Goal: Information Seeking & Learning: Learn about a topic

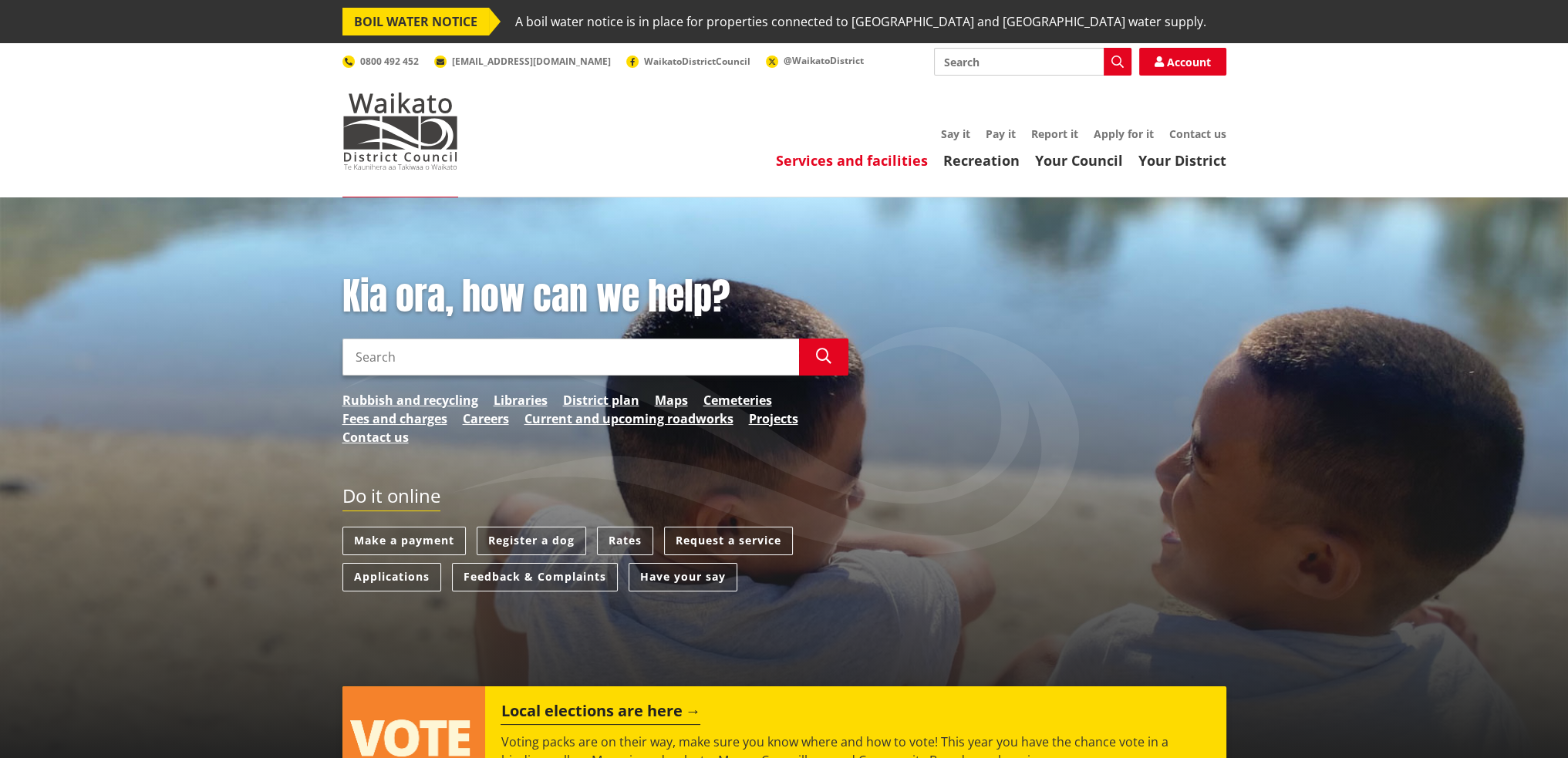
click at [877, 156] on link "Services and facilities" at bounding box center [852, 161] width 152 height 18
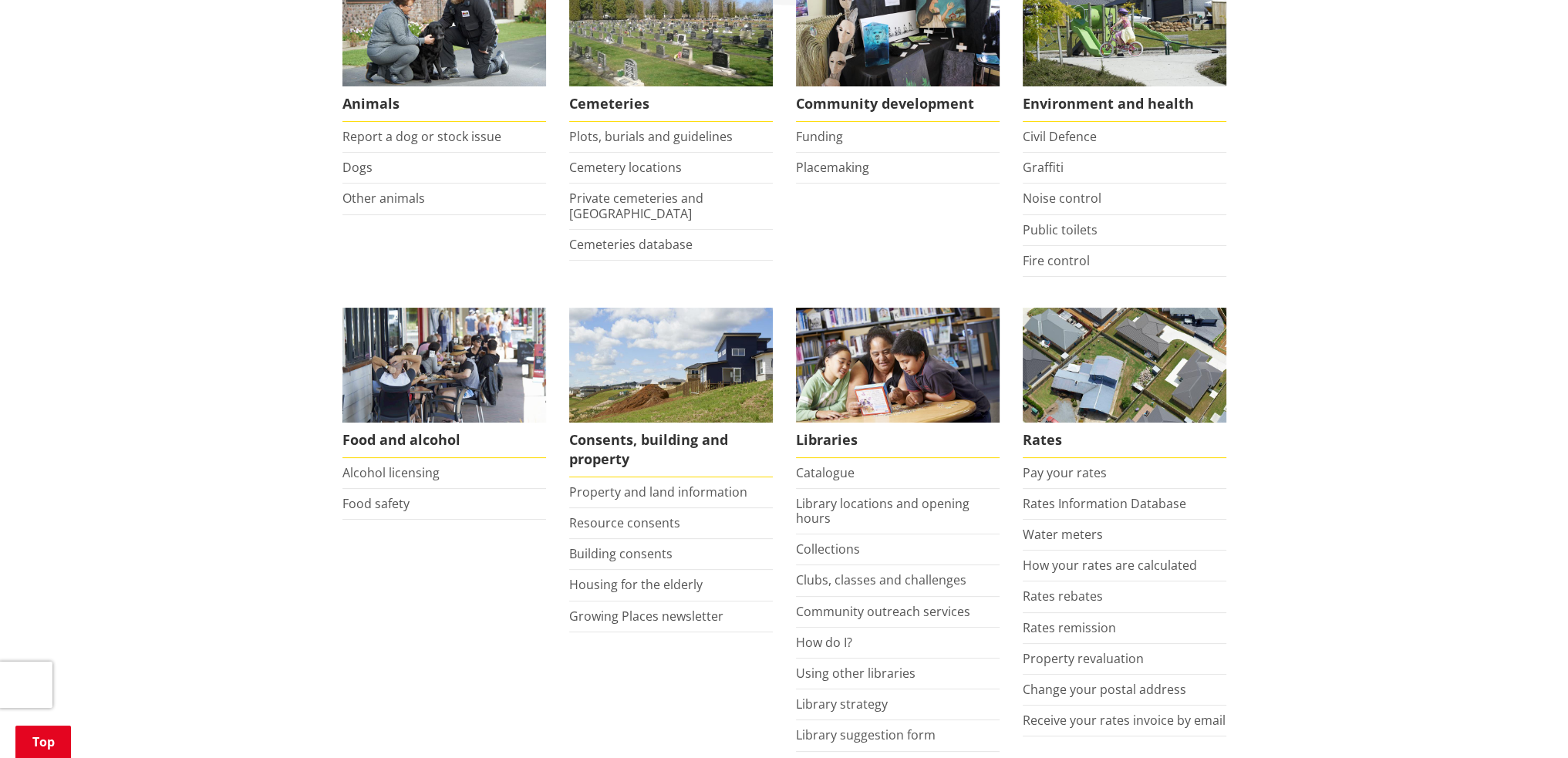
scroll to position [386, 0]
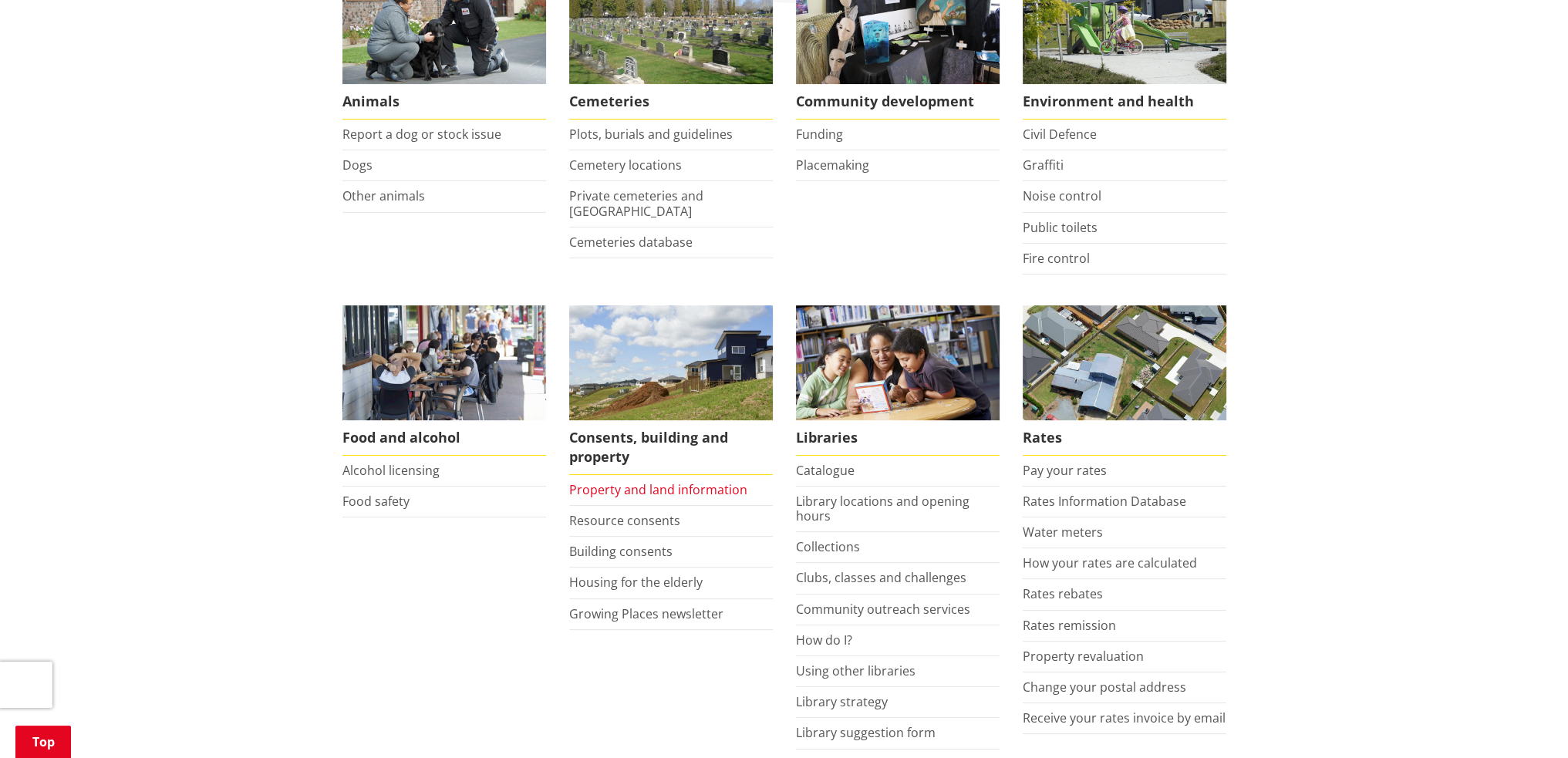
click at [706, 487] on link "Property and land information" at bounding box center [658, 489] width 178 height 17
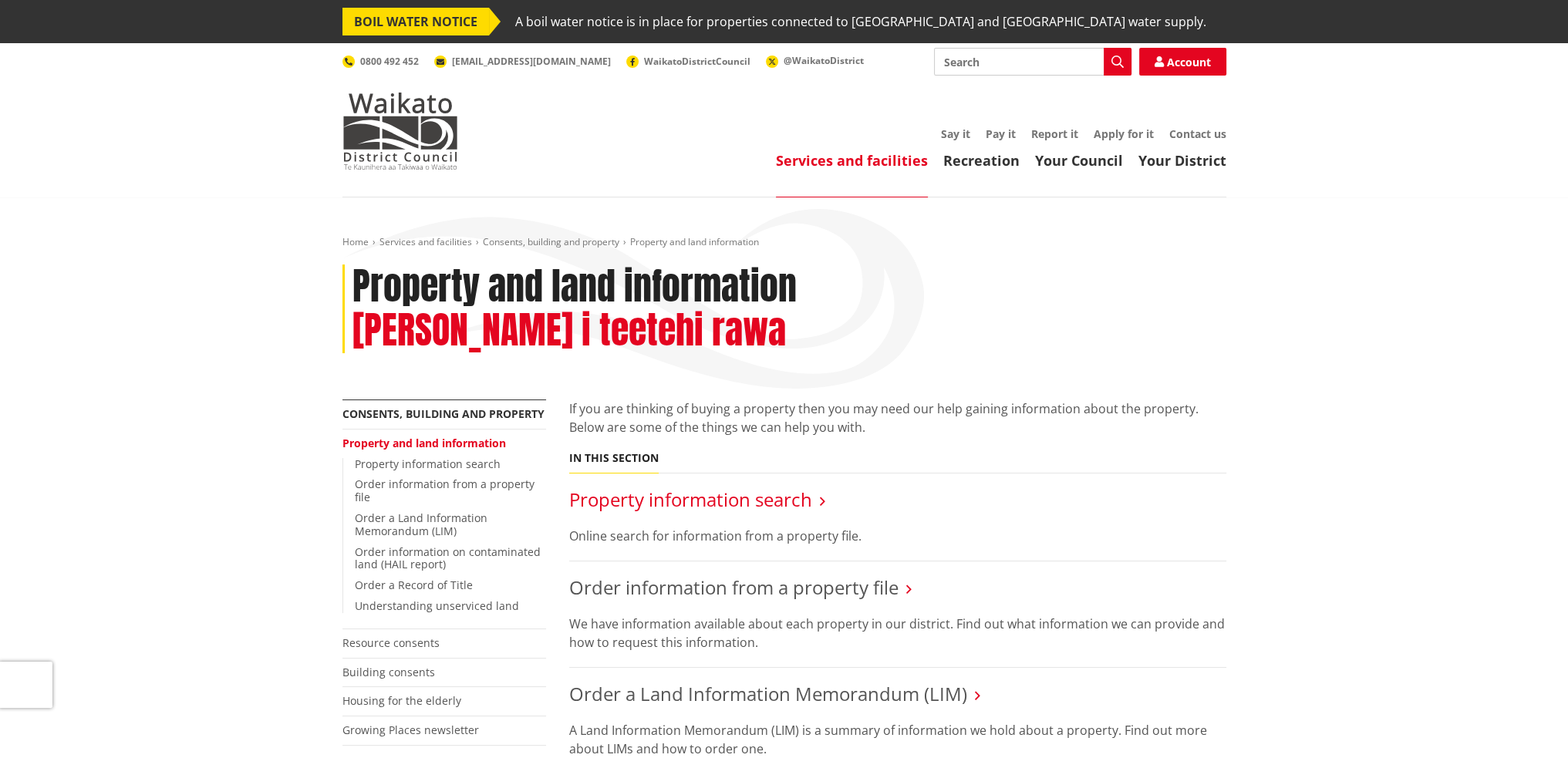
click at [756, 487] on link "Property information search" at bounding box center [690, 499] width 243 height 25
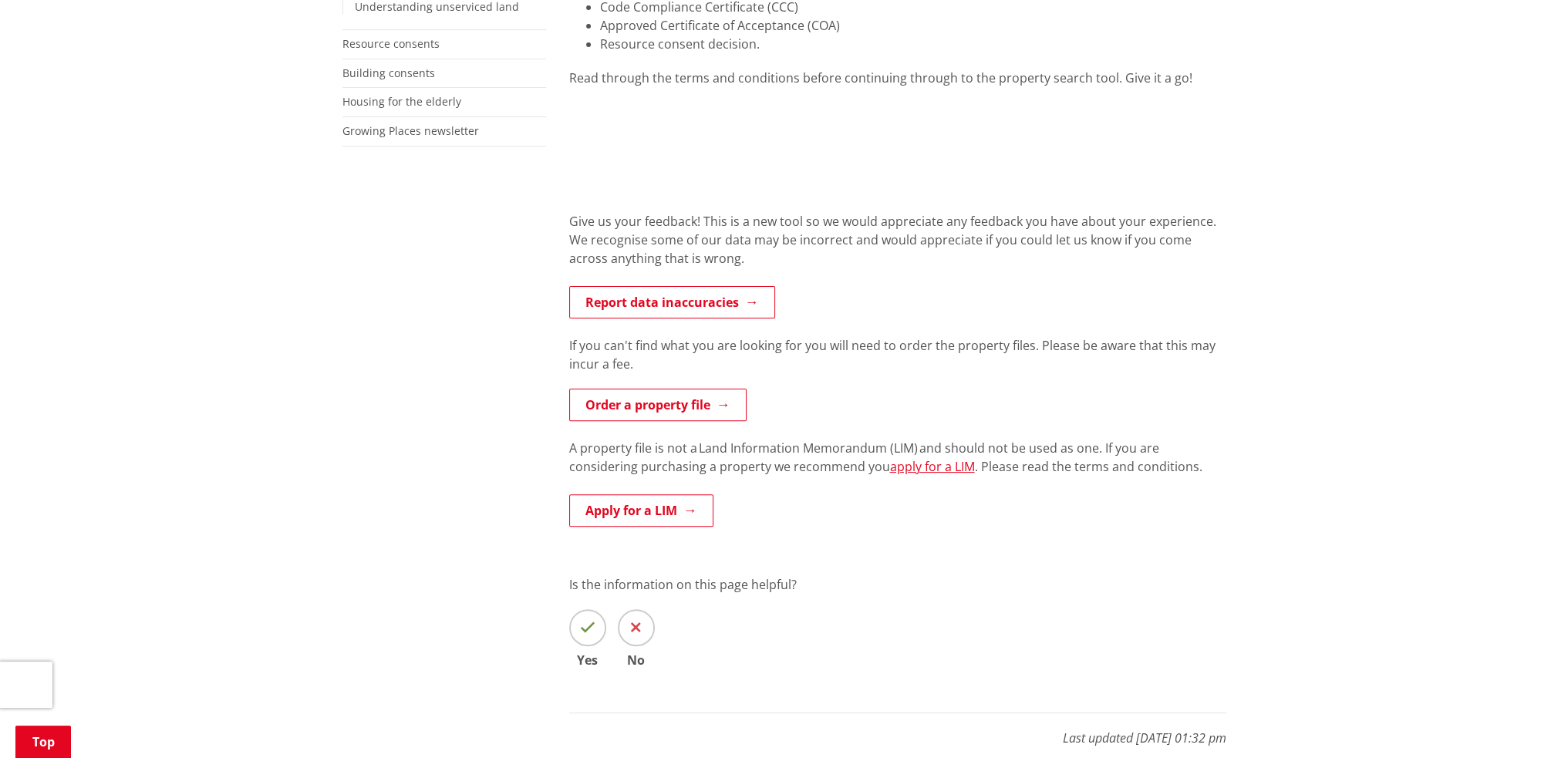
scroll to position [540, 0]
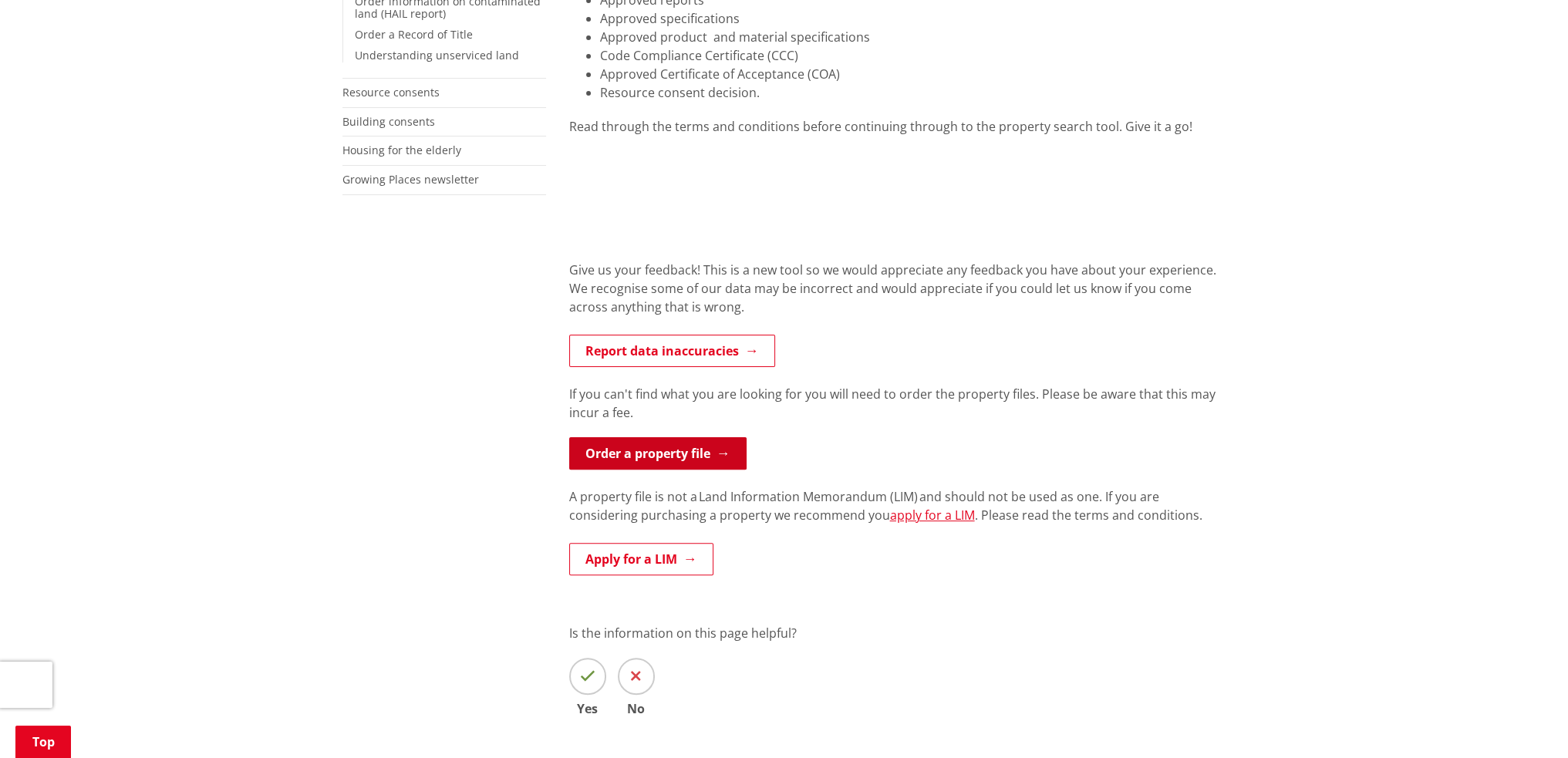
click at [705, 451] on link "Order a property file" at bounding box center [658, 453] width 177 height 33
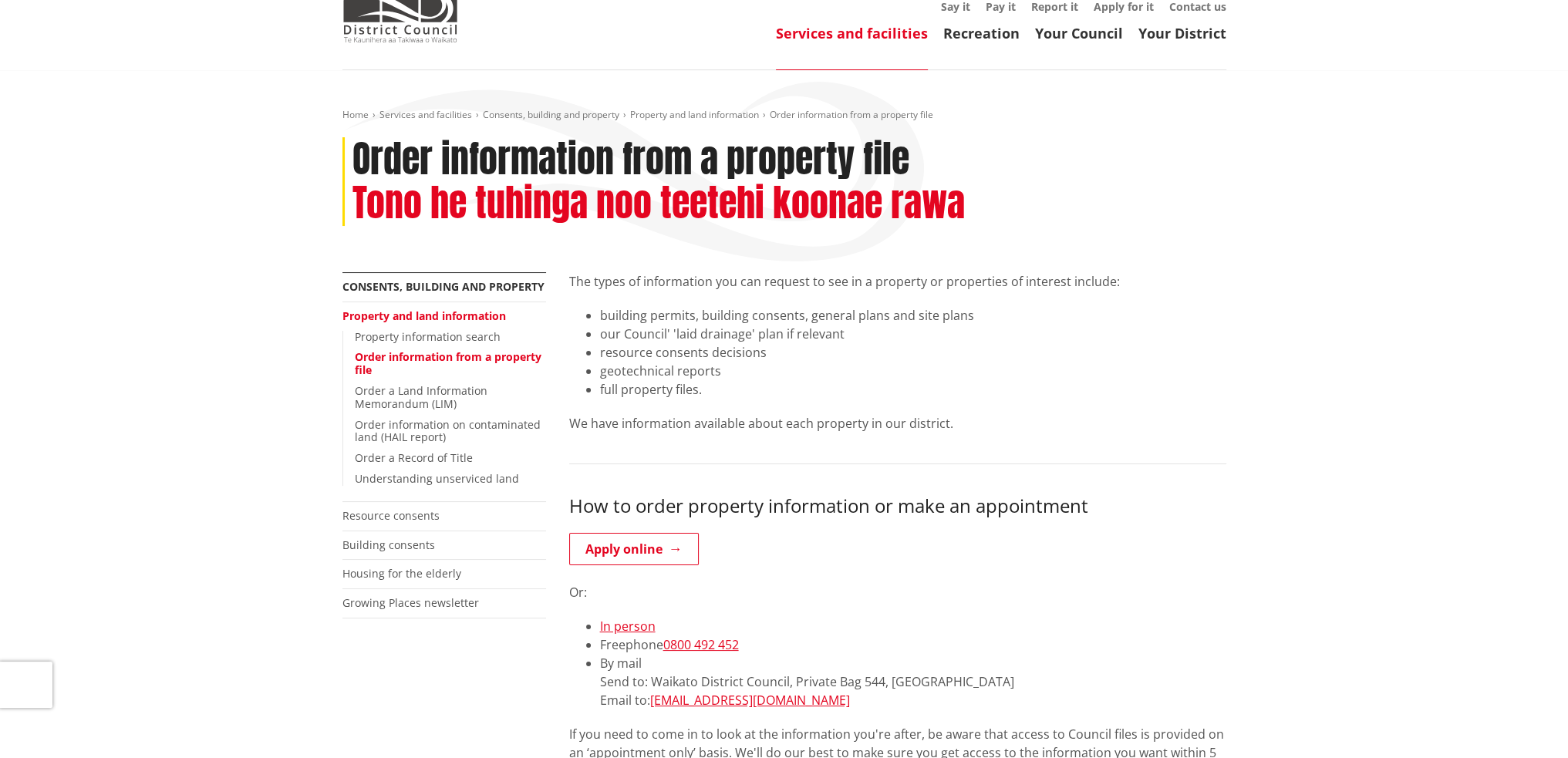
scroll to position [154, 0]
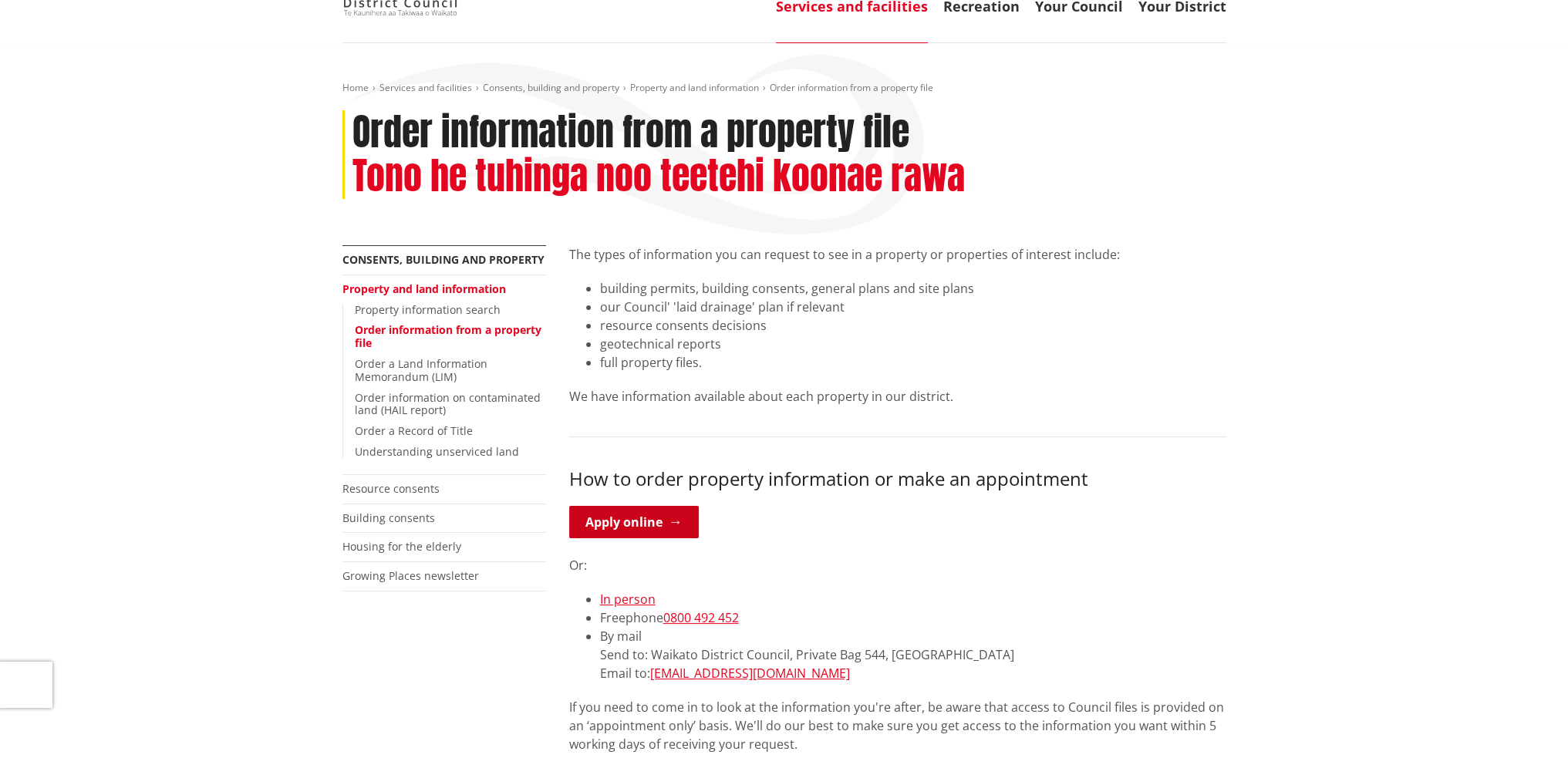
click at [687, 515] on link "Apply online" at bounding box center [633, 522] width 130 height 33
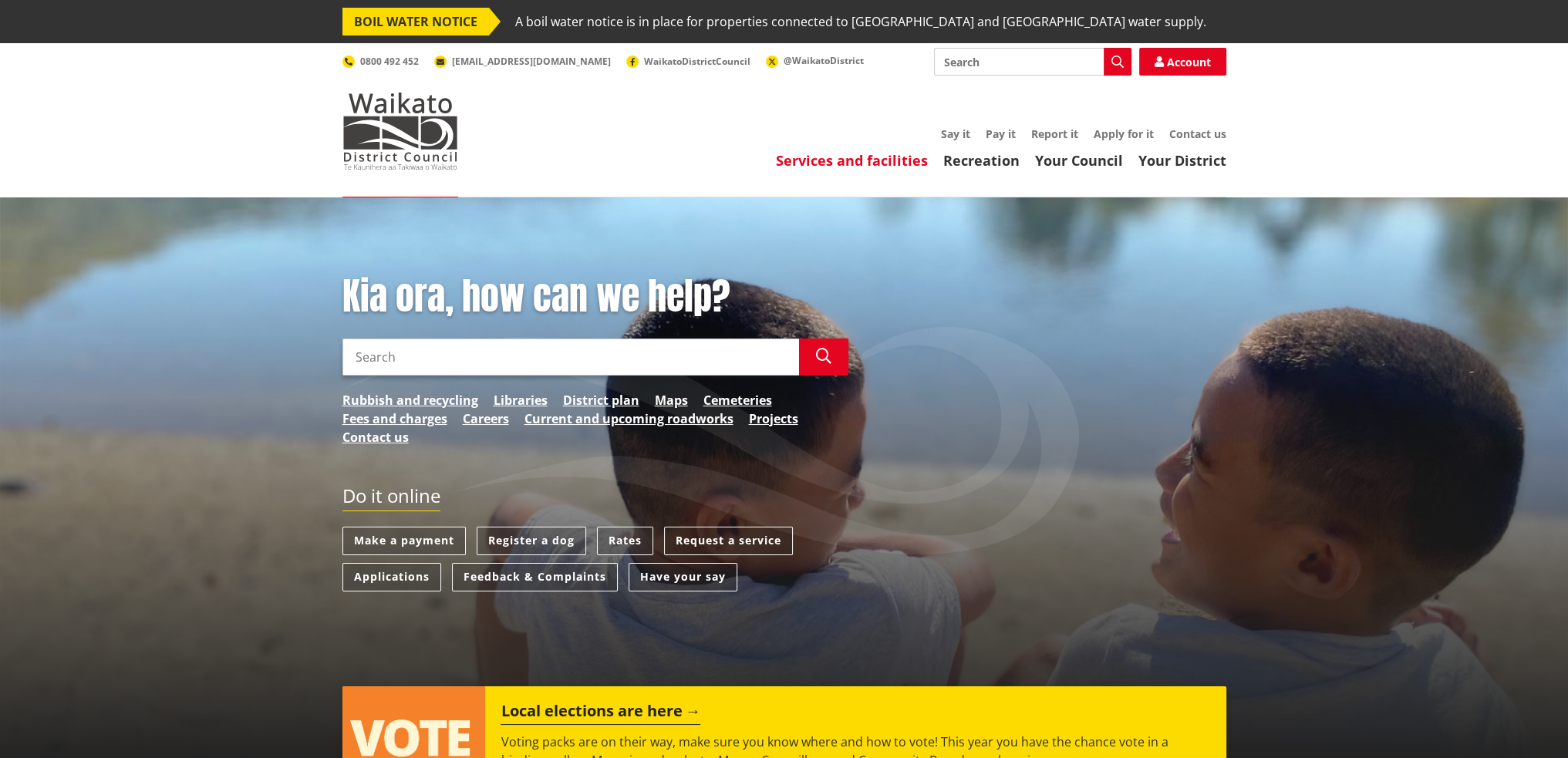
click at [867, 156] on link "Services and facilities" at bounding box center [852, 161] width 152 height 18
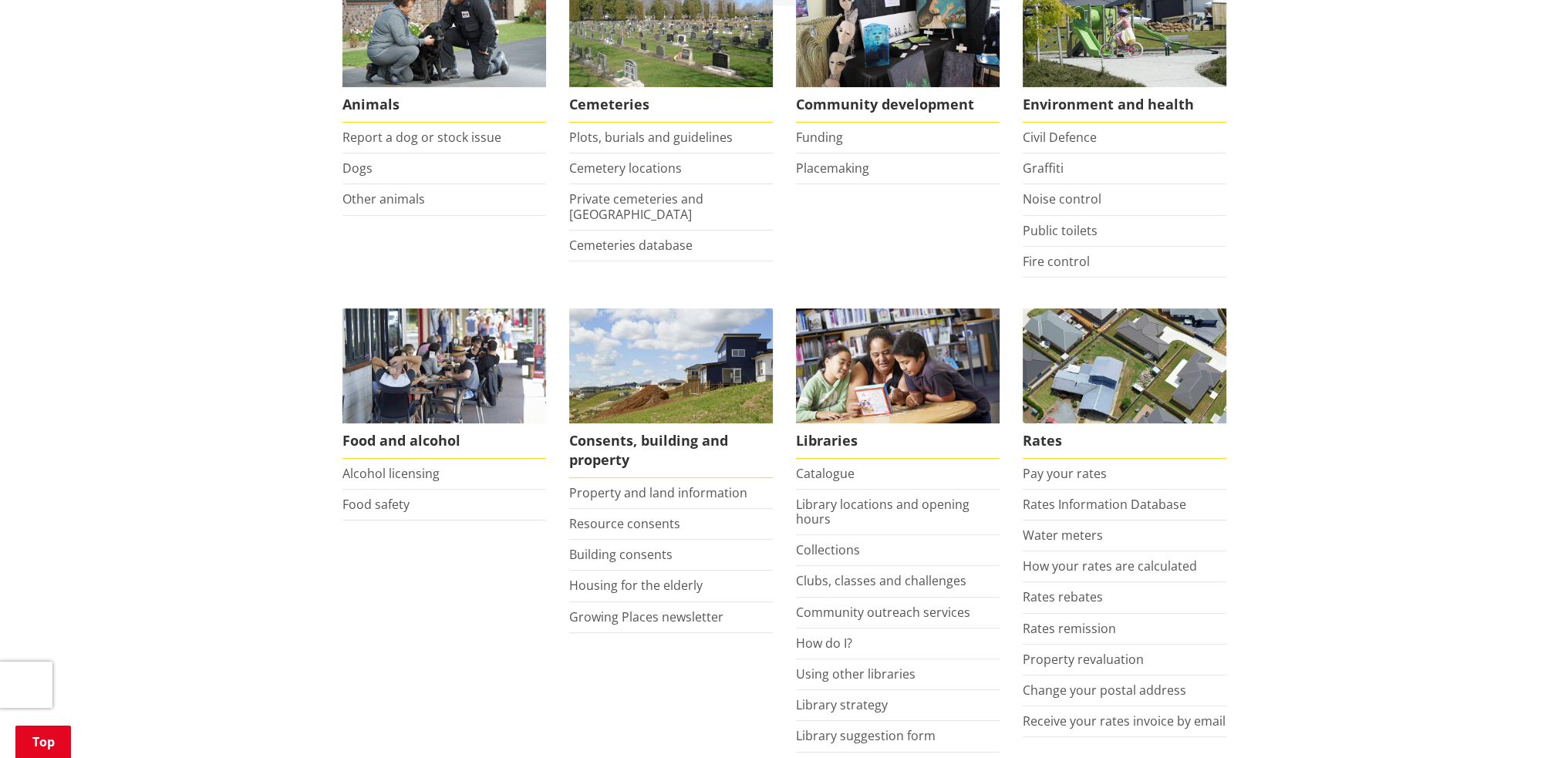
scroll to position [386, 0]
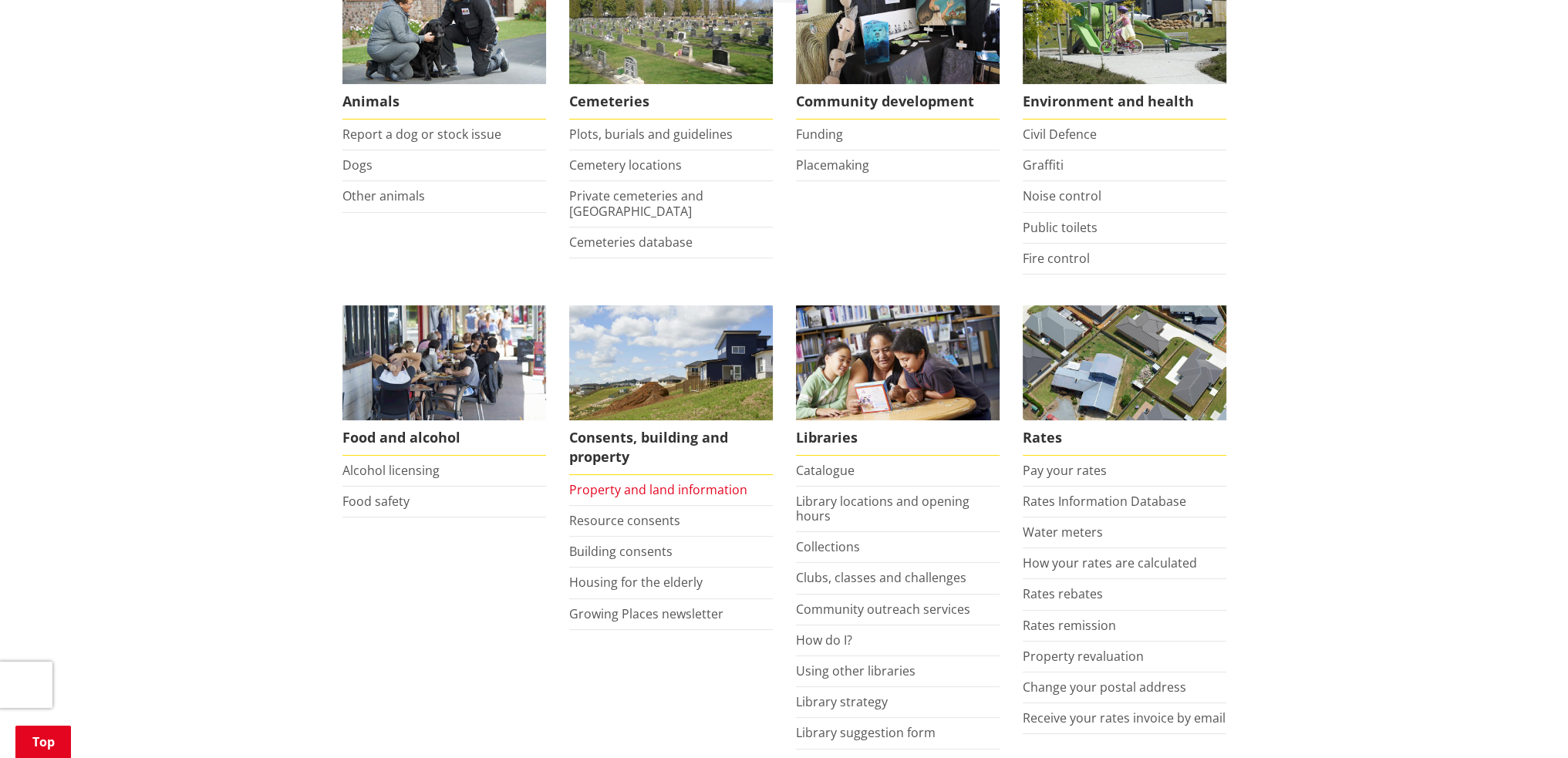
click at [687, 484] on link "Property and land information" at bounding box center [658, 489] width 178 height 17
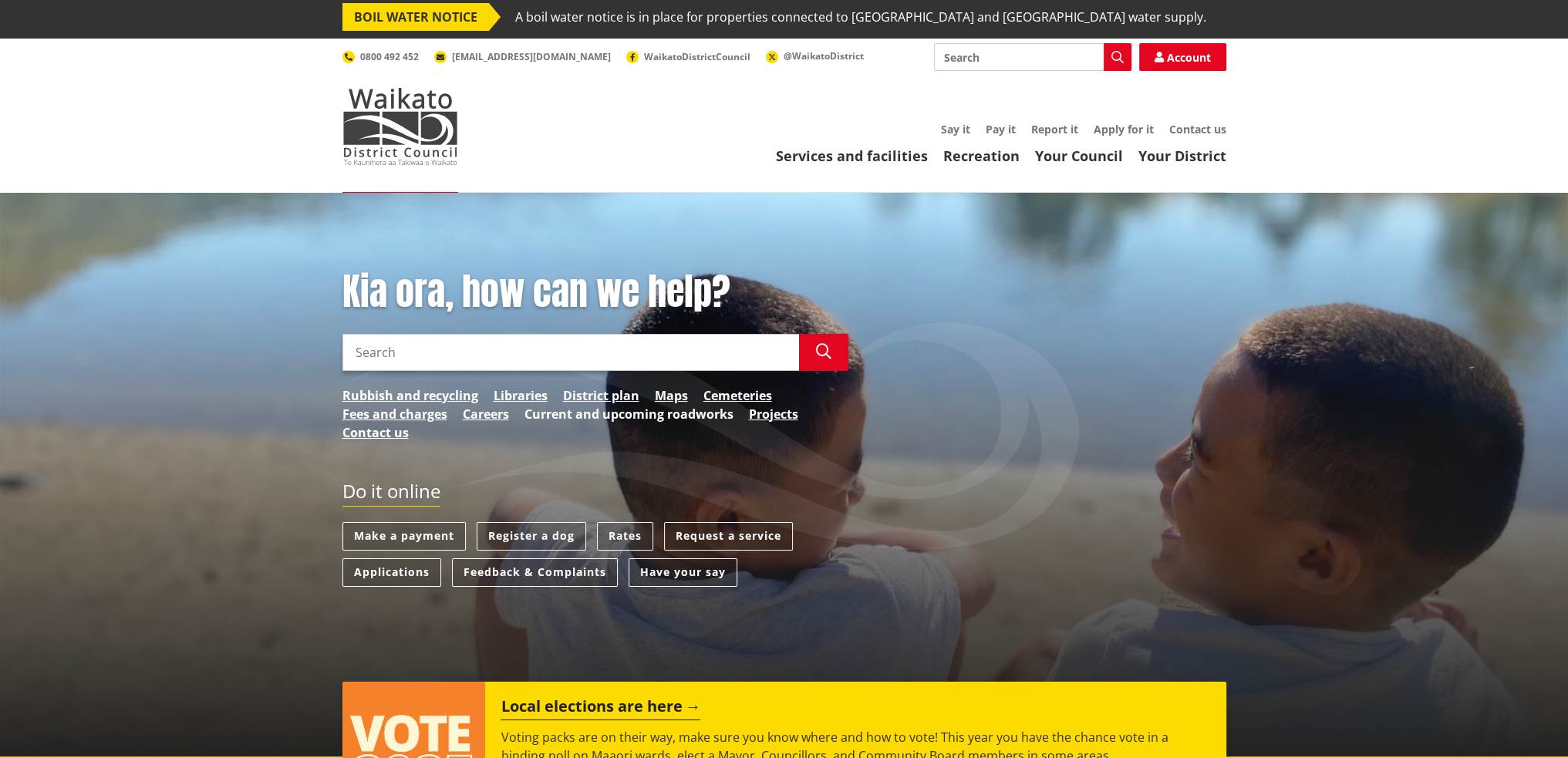
scroll to position [77, 0]
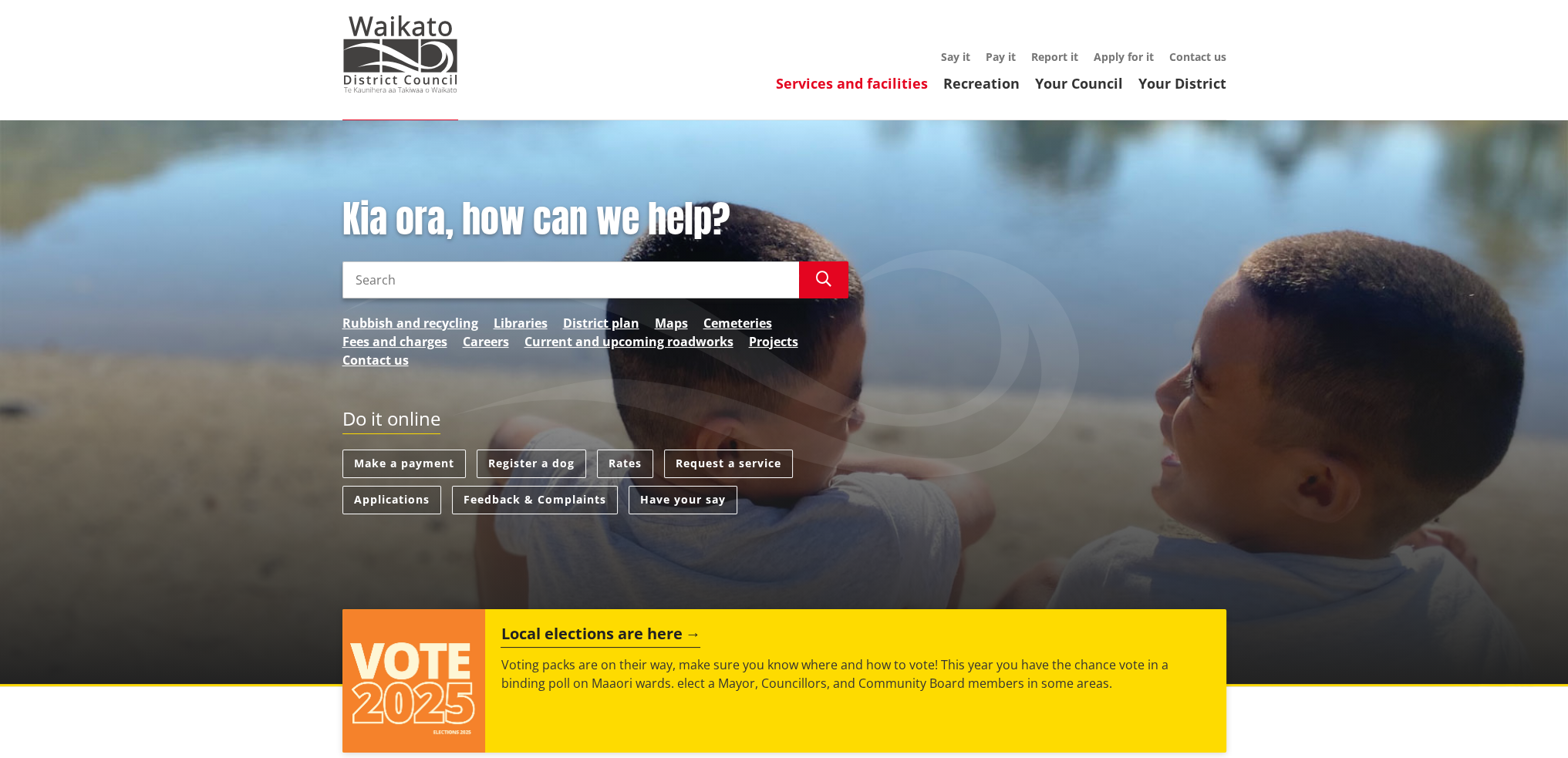
click at [903, 78] on link "Services and facilities" at bounding box center [852, 84] width 152 height 18
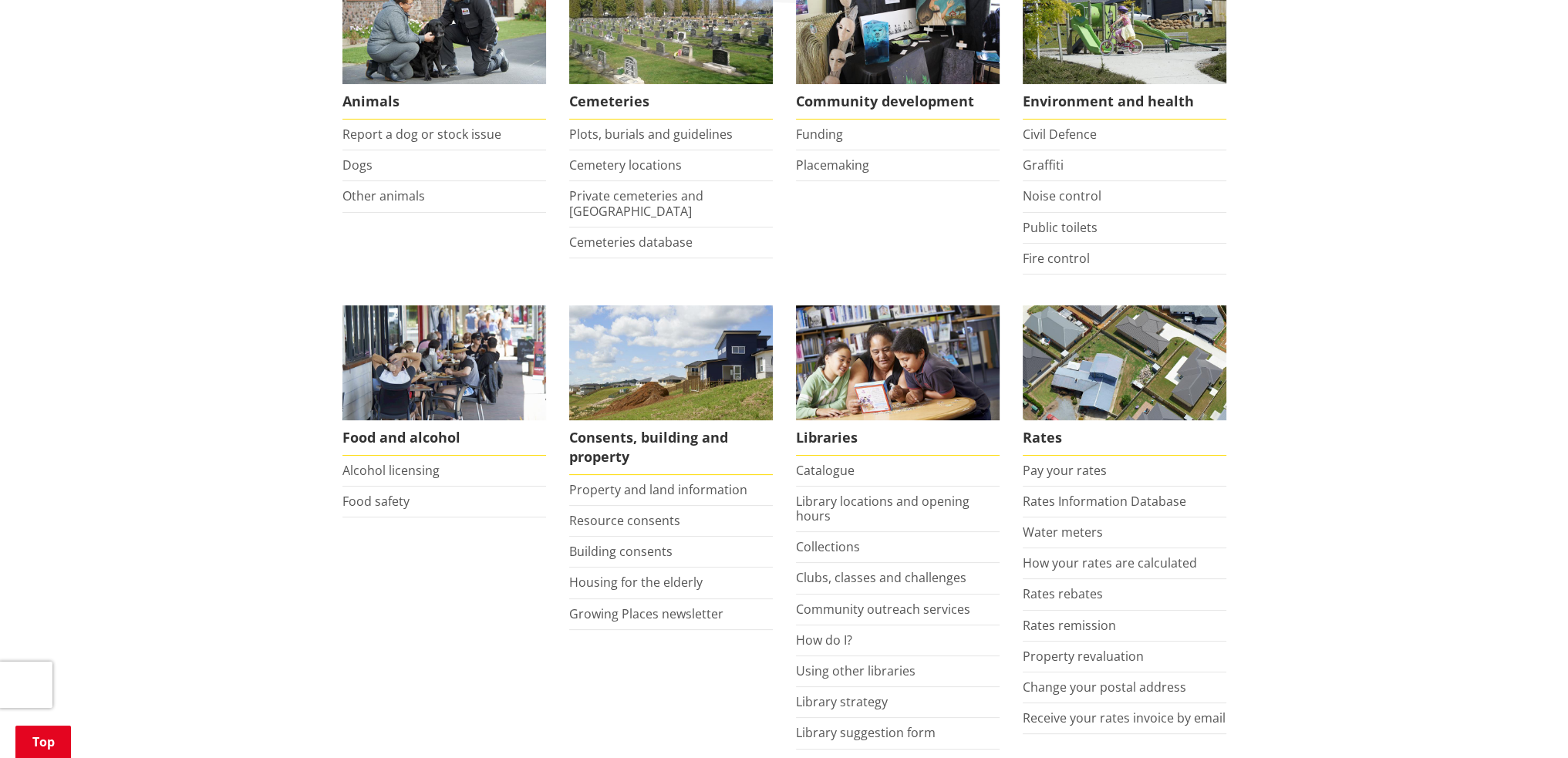
scroll to position [463, 0]
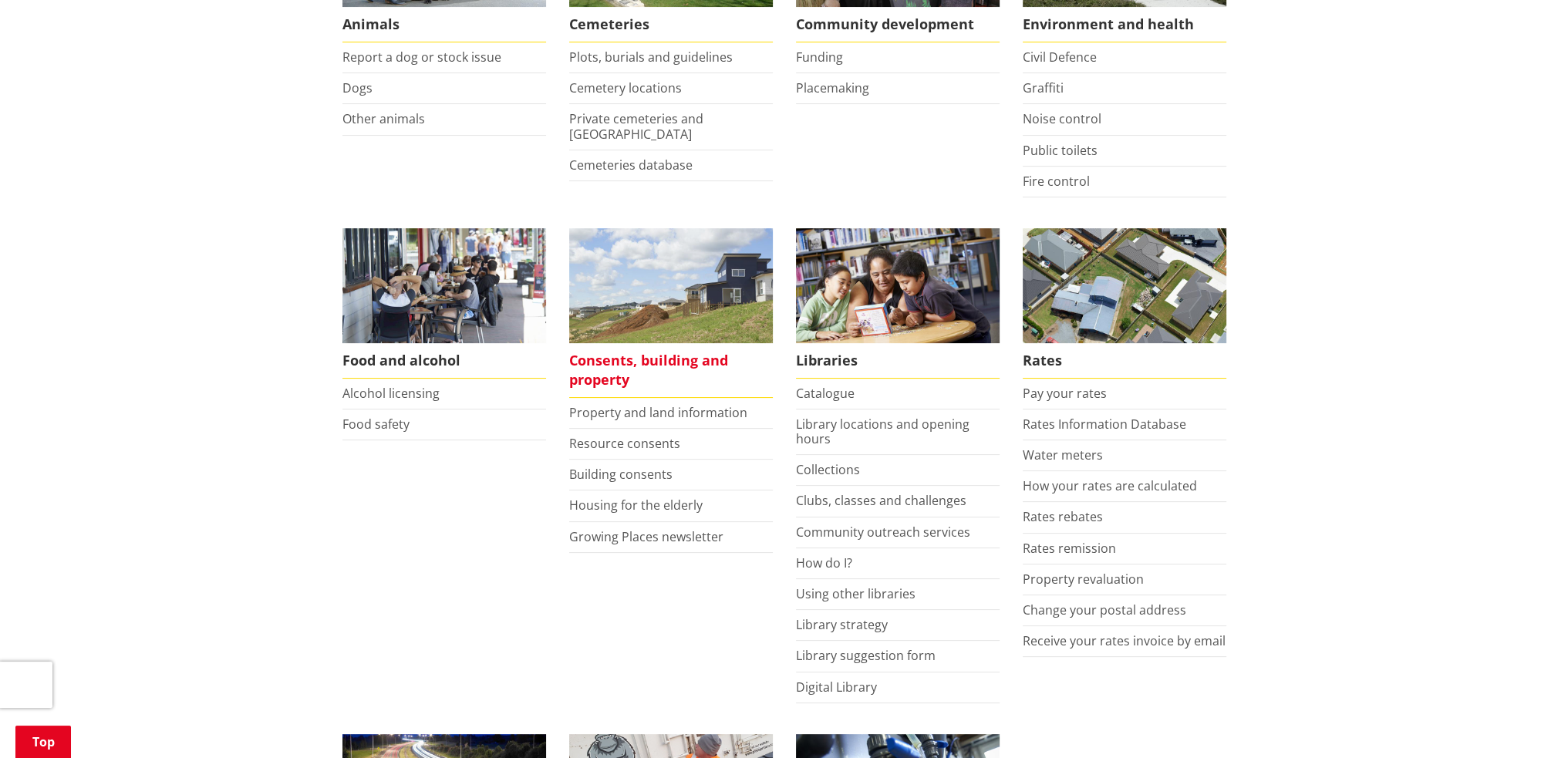
click at [660, 359] on span "Consents, building and property" at bounding box center [670, 370] width 203 height 54
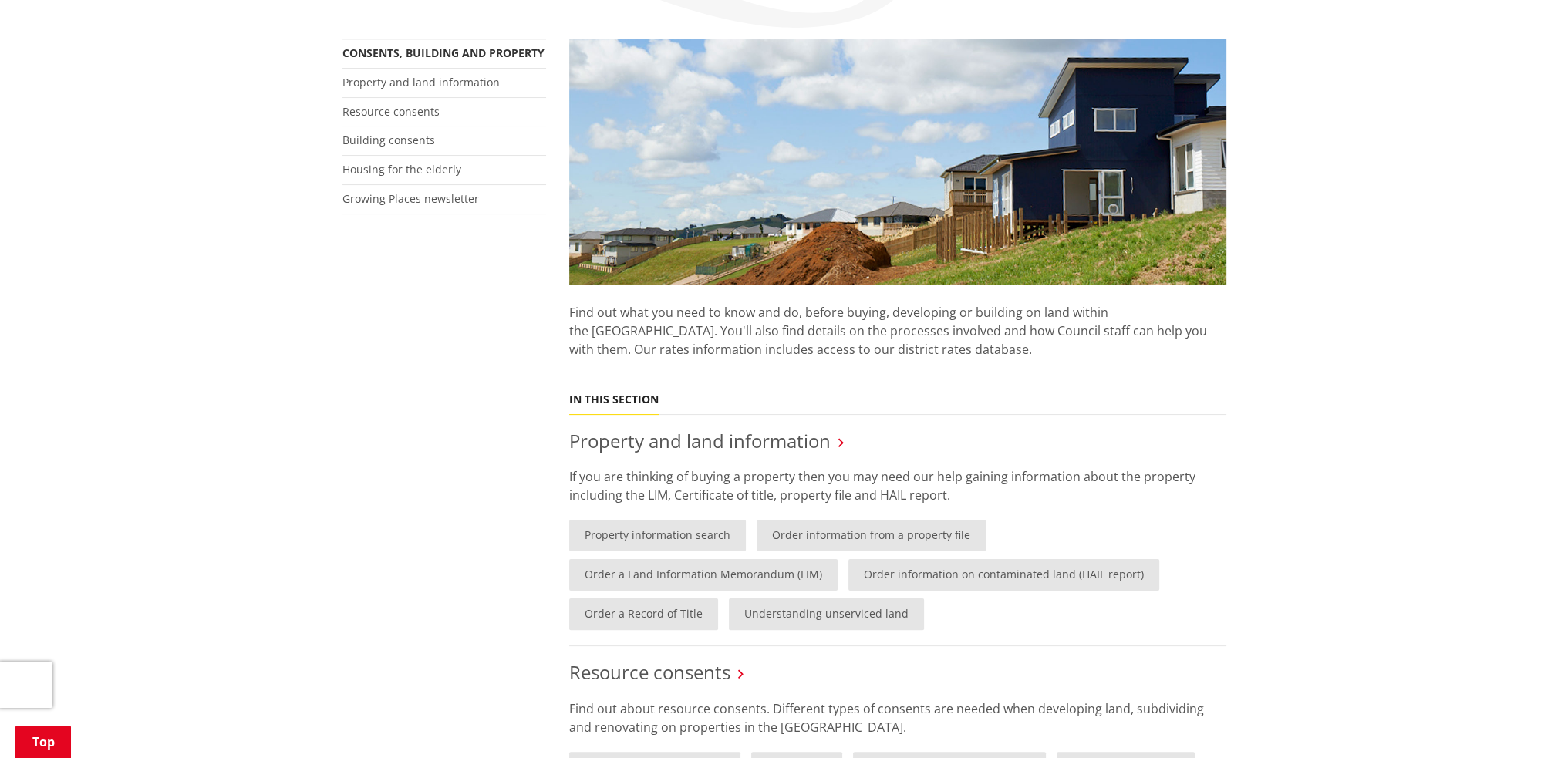
scroll to position [269, 0]
